Goal: Navigation & Orientation: Find specific page/section

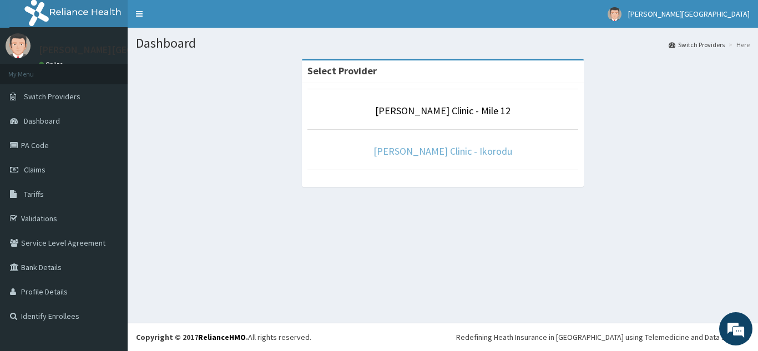
click at [467, 156] on link "[PERSON_NAME] Clinic - Ikorodu" at bounding box center [442, 151] width 139 height 13
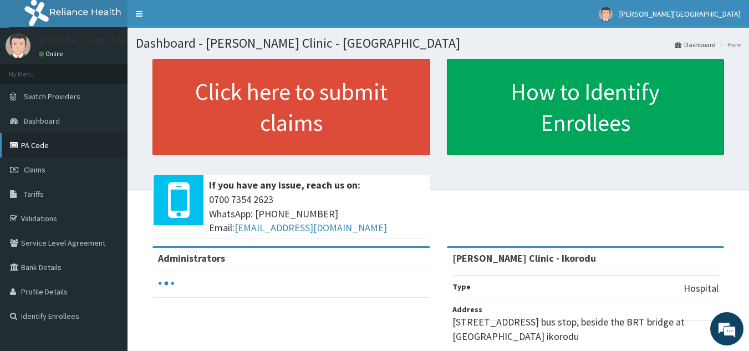
click at [29, 147] on link "PA Code" at bounding box center [64, 145] width 128 height 24
